Goal: Information Seeking & Learning: Compare options

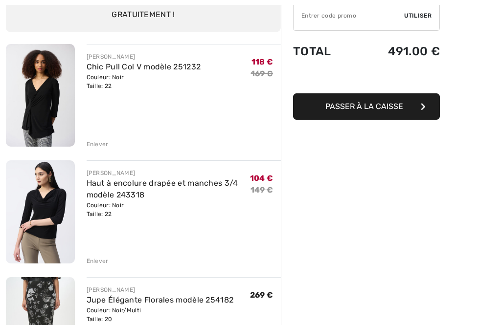
scroll to position [100, 0]
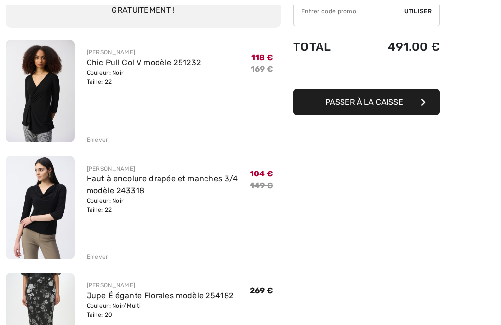
click at [38, 94] on img at bounding box center [40, 91] width 69 height 103
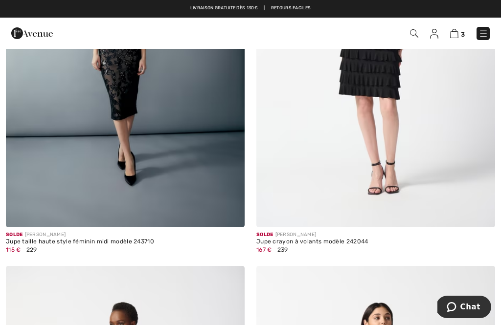
scroll to position [1454, 0]
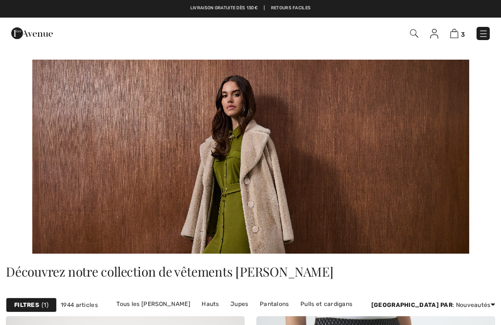
checkbox input "true"
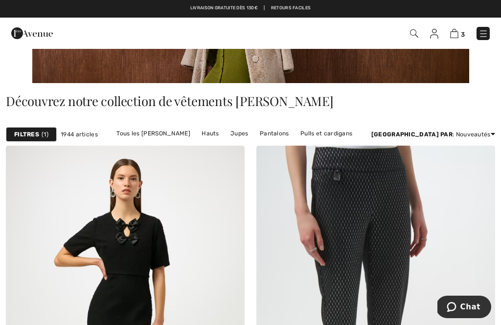
click at [224, 135] on link "Hauts" at bounding box center [210, 133] width 27 height 13
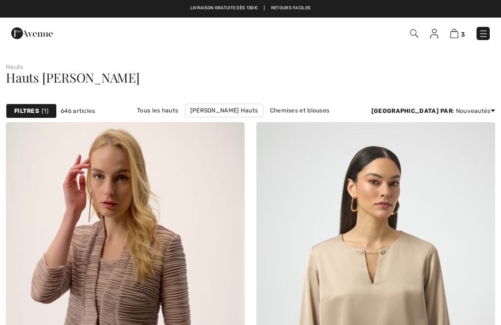
checkbox input "true"
click at [35, 109] on strong "Filtres" at bounding box center [26, 111] width 25 height 9
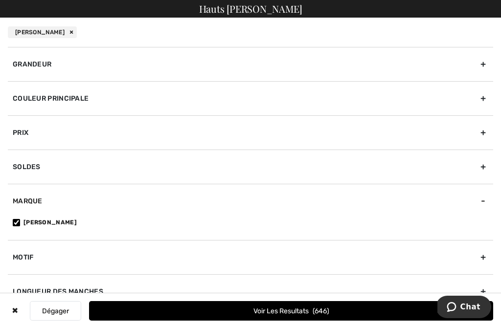
click at [58, 62] on div "Grandeur" at bounding box center [250, 64] width 485 height 34
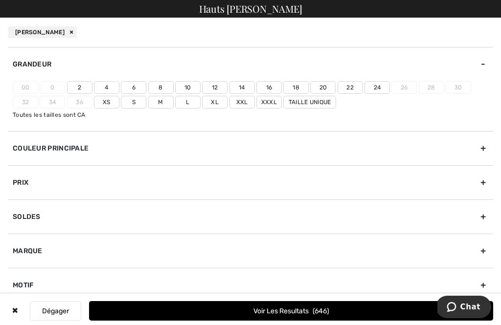
click at [349, 85] on label "22" at bounding box center [350, 87] width 25 height 13
click at [0, 0] on input"] "22" at bounding box center [0, 0] width 0 height 0
click at [242, 101] on label "Xxl" at bounding box center [241, 102] width 25 height 13
click at [0, 0] on input"] "Xxl" at bounding box center [0, 0] width 0 height 0
click at [335, 303] on button "Voir les resultats 270" at bounding box center [291, 311] width 404 height 20
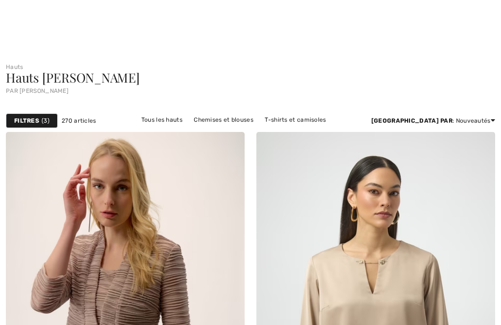
checkbox input "true"
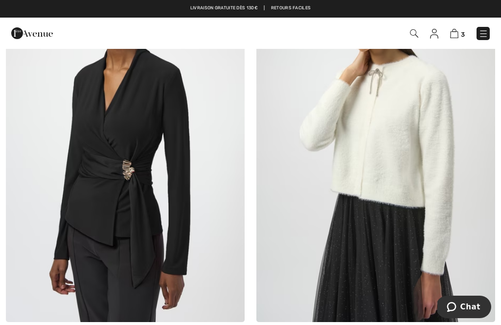
scroll to position [3089, 0]
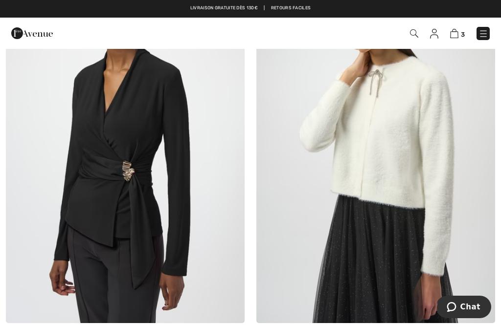
click at [137, 170] on img at bounding box center [125, 144] width 239 height 358
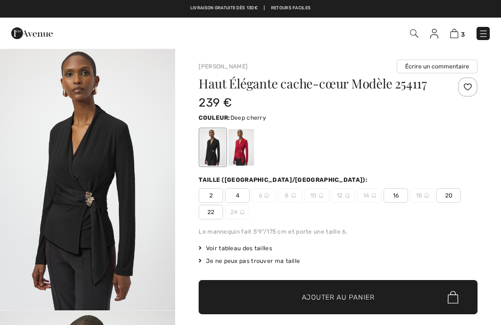
click at [248, 144] on div at bounding box center [240, 147] width 25 height 37
checkbox input "true"
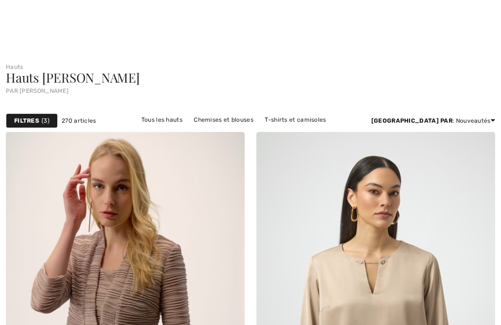
checkbox input "true"
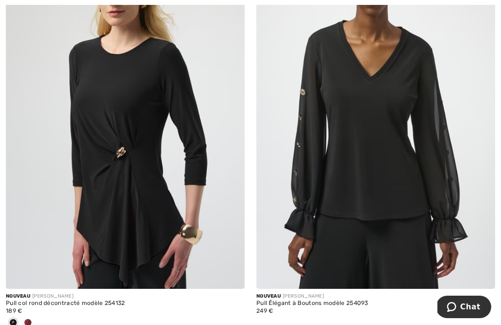
scroll to position [7295, 0]
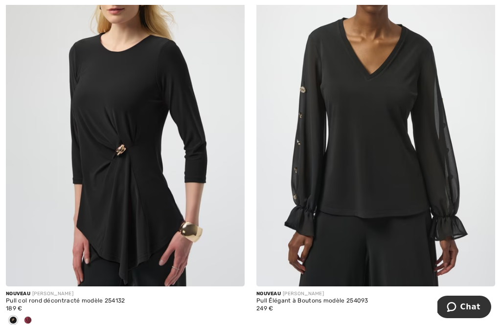
click at [26, 317] on span at bounding box center [28, 321] width 8 height 8
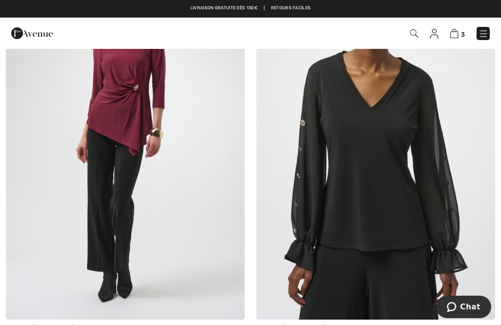
scroll to position [7262, 0]
click at [130, 155] on img at bounding box center [125, 141] width 239 height 358
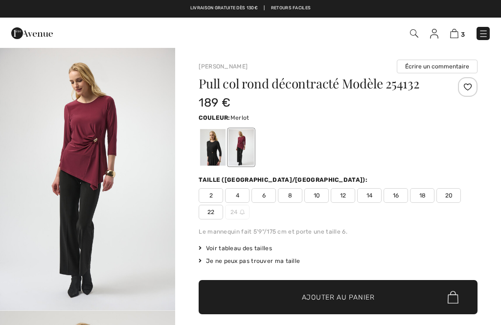
checkbox input "true"
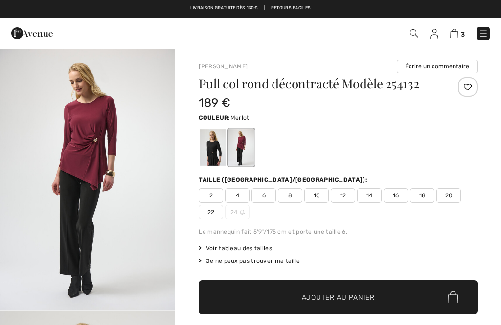
checkbox input "true"
click at [218, 147] on div at bounding box center [212, 147] width 25 height 37
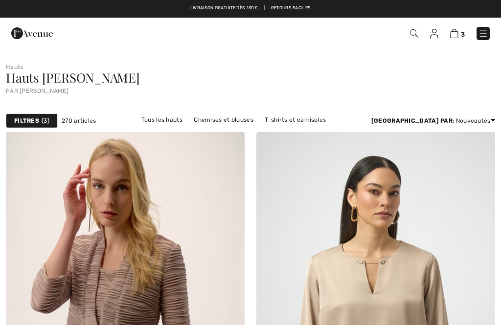
checkbox input "true"
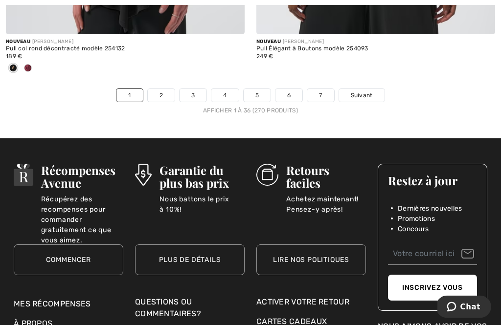
scroll to position [7548, 0]
click at [366, 91] on span "Suivant" at bounding box center [362, 95] width 22 height 9
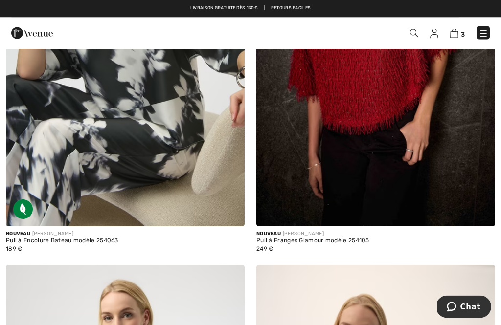
scroll to position [264, 0]
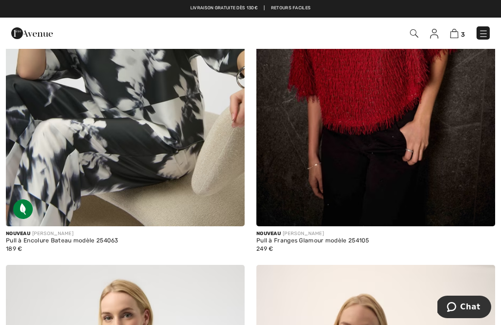
click at [458, 30] on img at bounding box center [454, 33] width 8 height 9
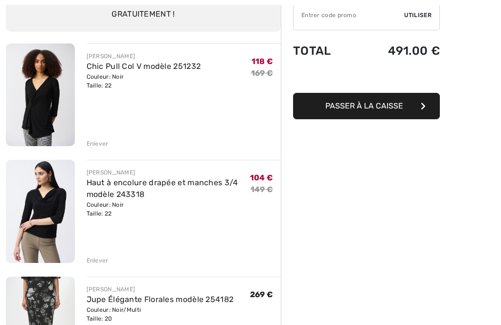
scroll to position [96, 0]
click at [97, 255] on div "Enlever" at bounding box center [184, 259] width 195 height 11
click at [95, 259] on div "Enlever" at bounding box center [98, 260] width 22 height 9
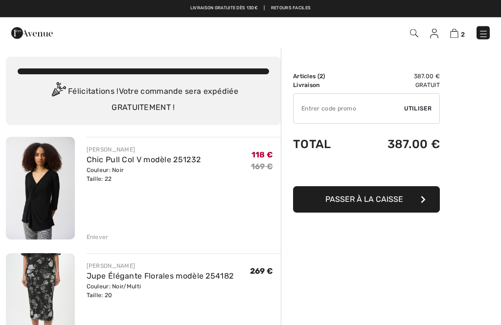
scroll to position [0, 0]
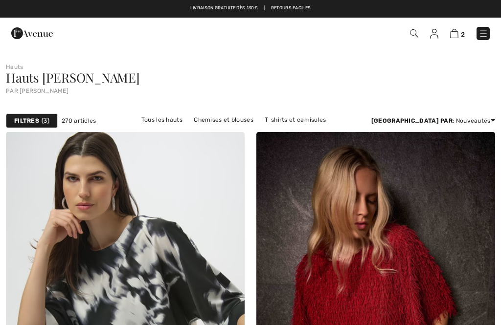
checkbox input "true"
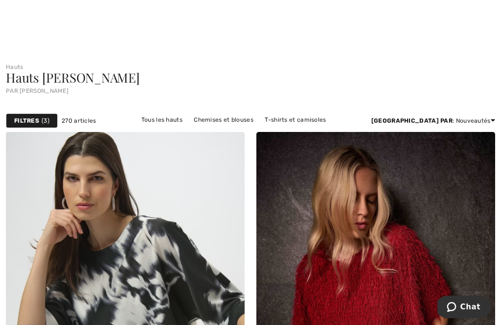
click at [208, 126] on link "Ensembles" at bounding box center [187, 132] width 41 height 13
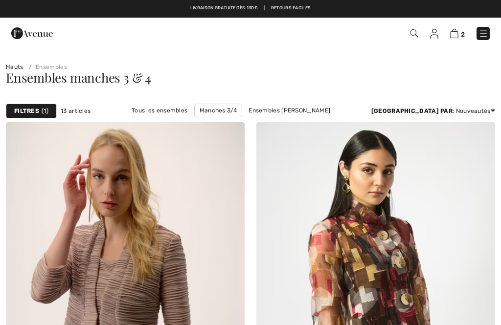
checkbox input "true"
click at [279, 111] on link "Ensembles [PERSON_NAME]" at bounding box center [289, 110] width 91 height 13
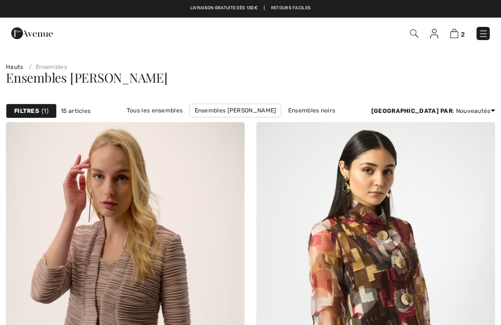
checkbox input "true"
click at [32, 104] on div "Filtres 1" at bounding box center [31, 111] width 51 height 15
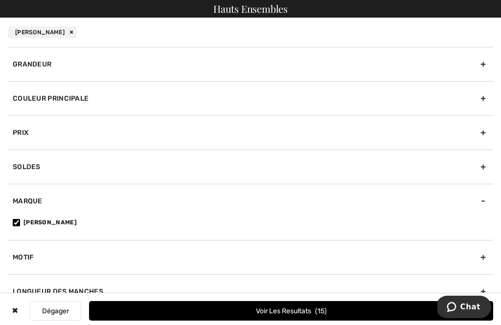
click at [56, 58] on div "Grandeur" at bounding box center [250, 64] width 485 height 34
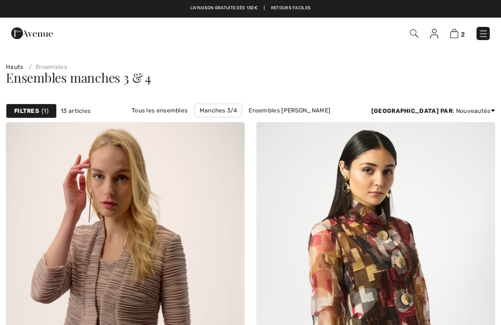
checkbox input "true"
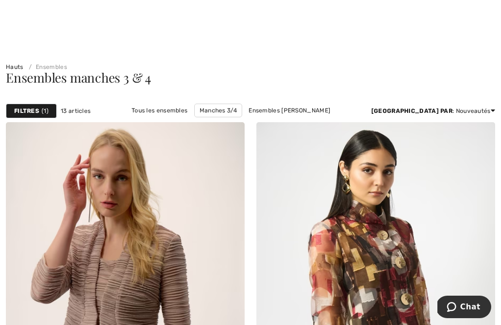
click at [301, 112] on link "Ensembles [PERSON_NAME]" at bounding box center [289, 110] width 91 height 13
click at [283, 108] on link "Ensembles [PERSON_NAME]" at bounding box center [289, 110] width 91 height 13
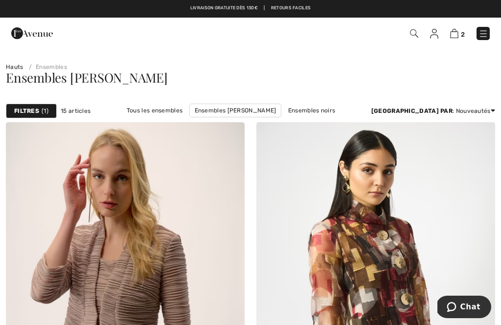
click at [150, 109] on link "Tous les ensembles" at bounding box center [155, 110] width 66 height 13
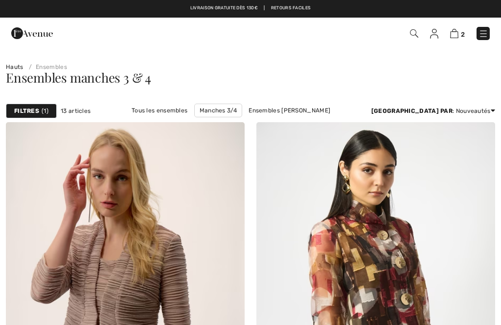
checkbox input "true"
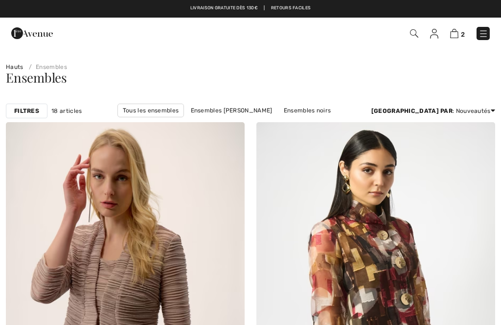
checkbox input "true"
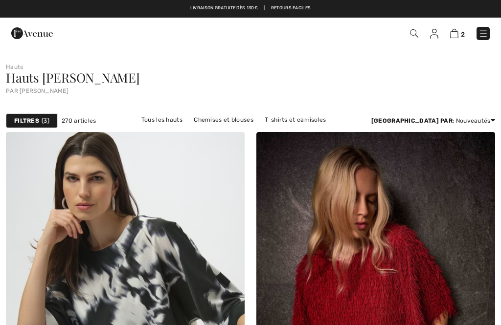
checkbox input "true"
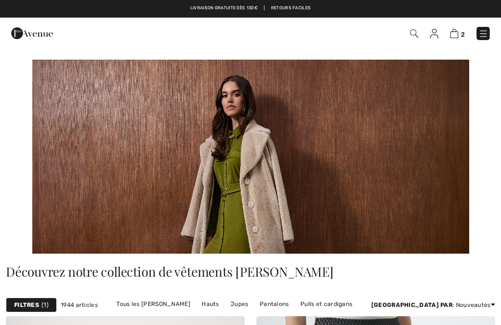
checkbox input "true"
